Goal: Information Seeking & Learning: Learn about a topic

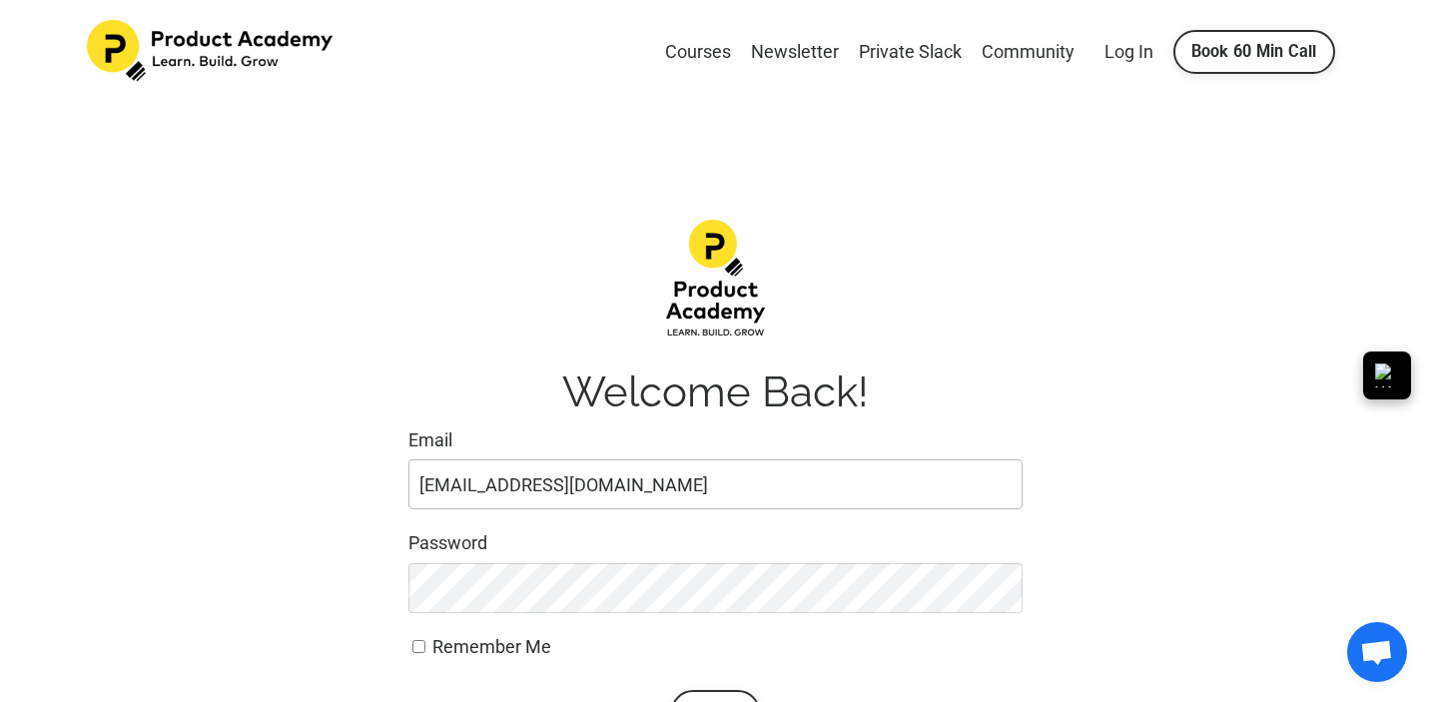
type input "[EMAIL_ADDRESS][DOMAIN_NAME]"
click at [671, 690] on button "Submit" at bounding box center [715, 712] width 89 height 44
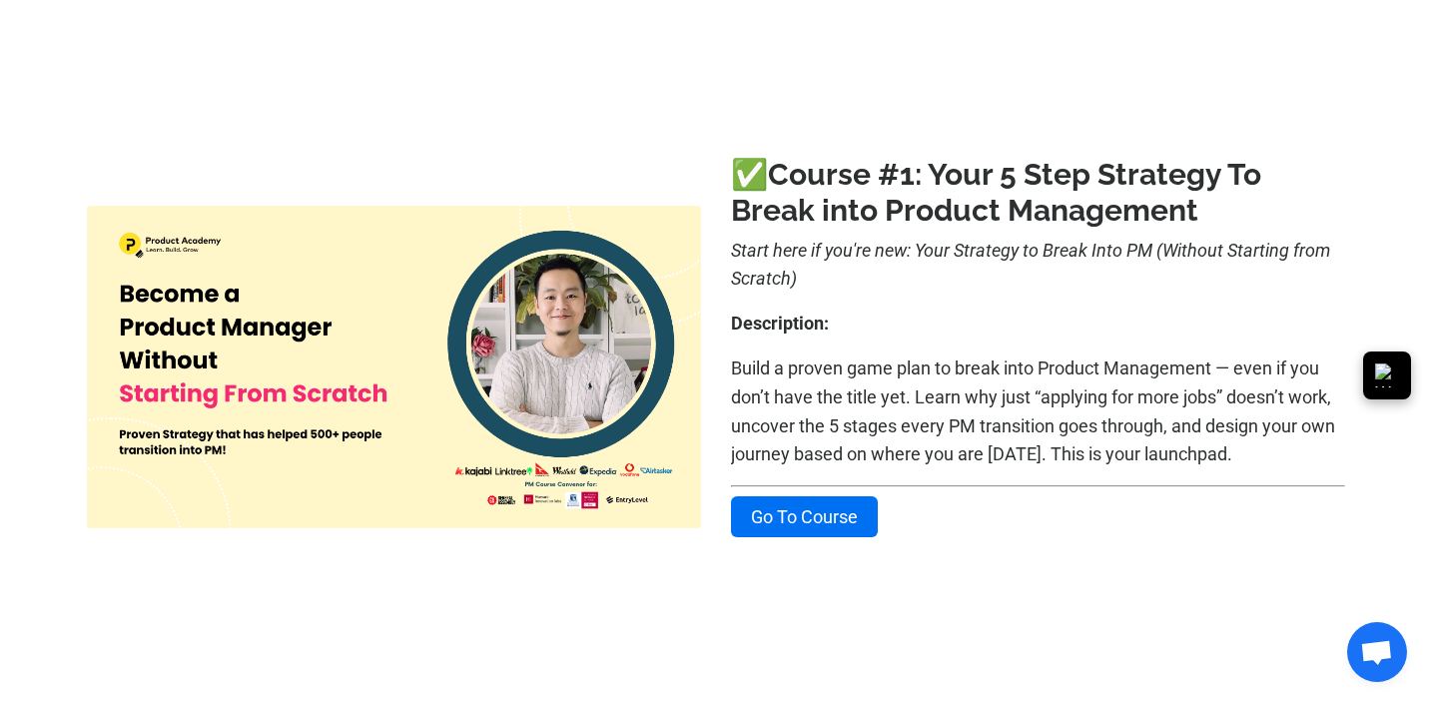
scroll to position [313, 0]
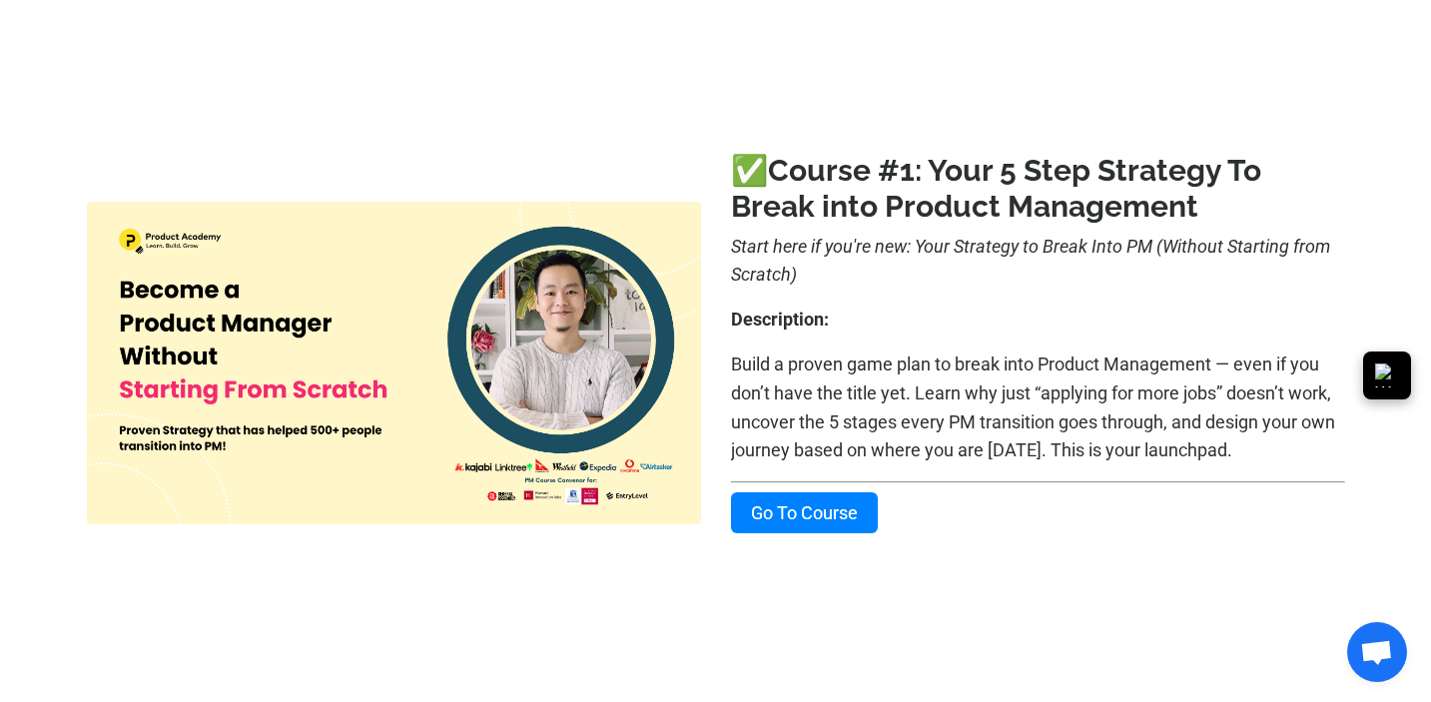
click at [806, 514] on link "Go To Course" at bounding box center [804, 512] width 147 height 41
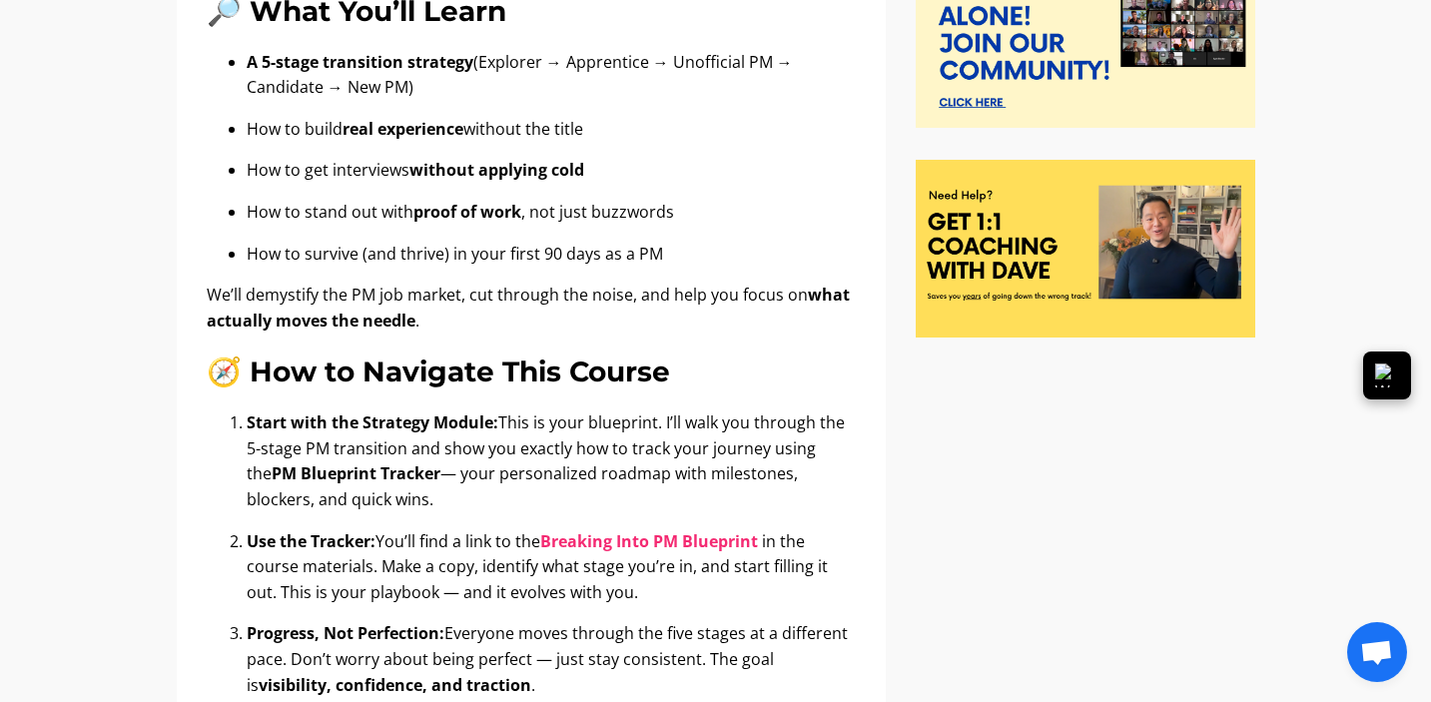
scroll to position [515, 0]
